Goal: Find specific page/section: Find specific page/section

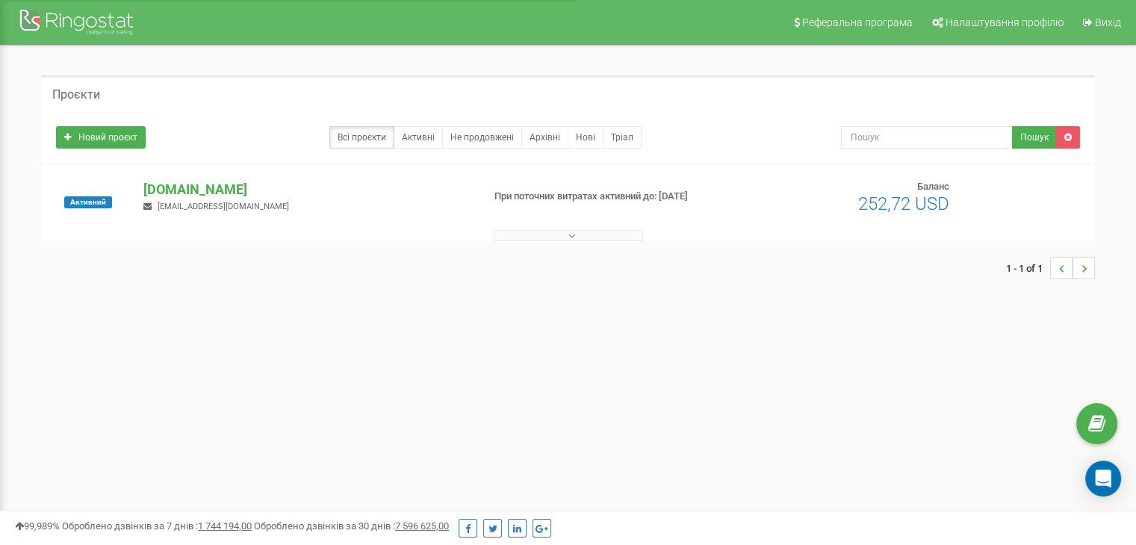
click at [563, 236] on button at bounding box center [568, 235] width 149 height 11
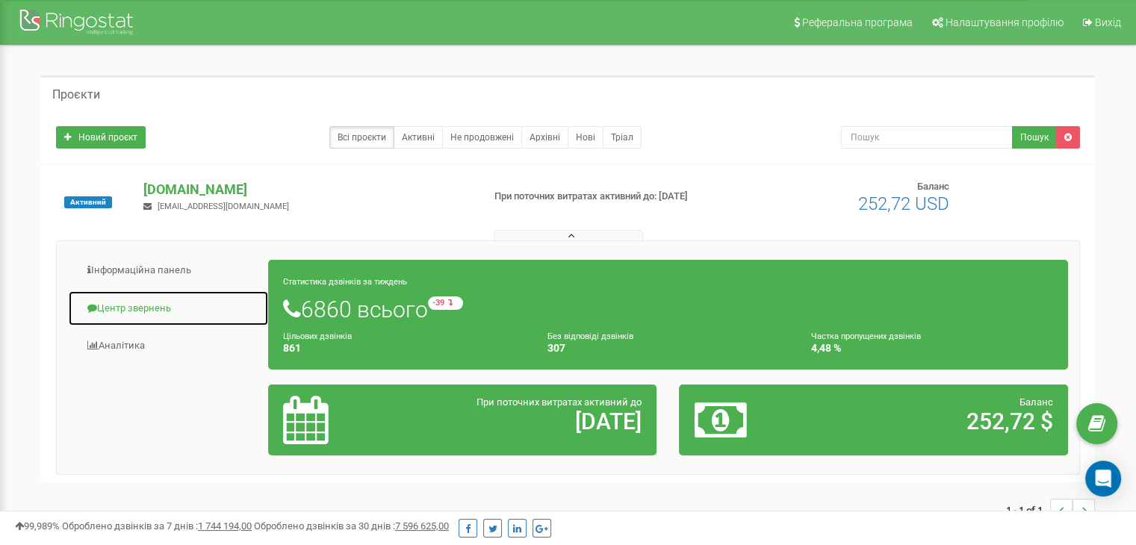
click at [144, 307] on link "Центр звернень" at bounding box center [168, 309] width 201 height 37
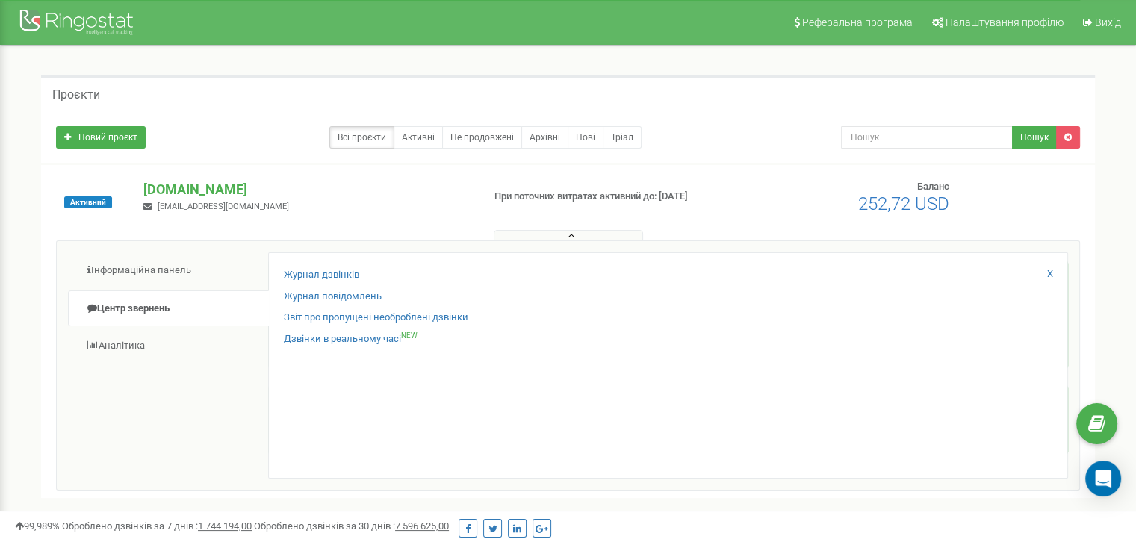
click at [394, 326] on div "Звіт про пропущені необроблені дзвінки" at bounding box center [668, 322] width 769 height 22
click at [371, 319] on link "Звіт про пропущені необроблені дзвінки" at bounding box center [376, 318] width 185 height 14
